Goal: Task Accomplishment & Management: Manage account settings

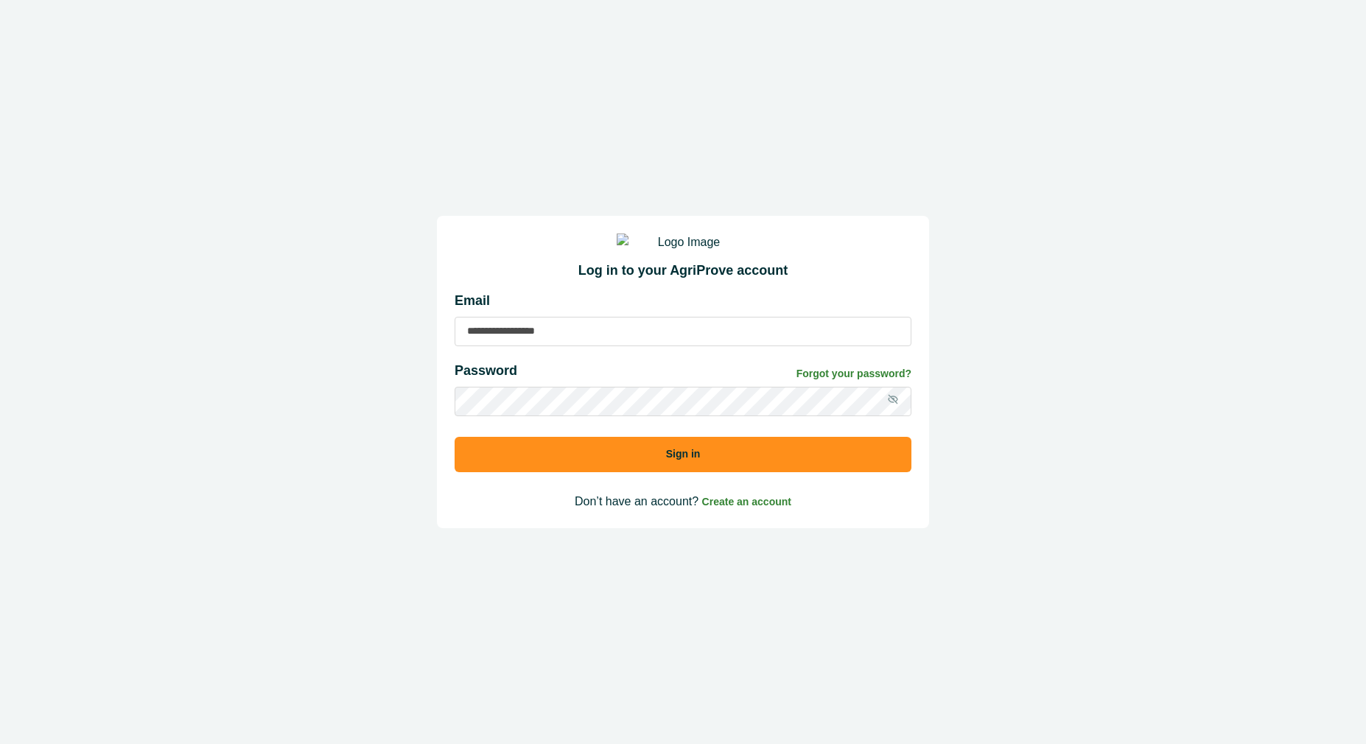
click at [626, 346] on input at bounding box center [683, 331] width 457 height 29
click at [618, 346] on input at bounding box center [683, 331] width 457 height 29
type input "**********"
click at [455, 437] on button "Sign in" at bounding box center [683, 454] width 457 height 35
